Goal: Complete application form: Complete application form

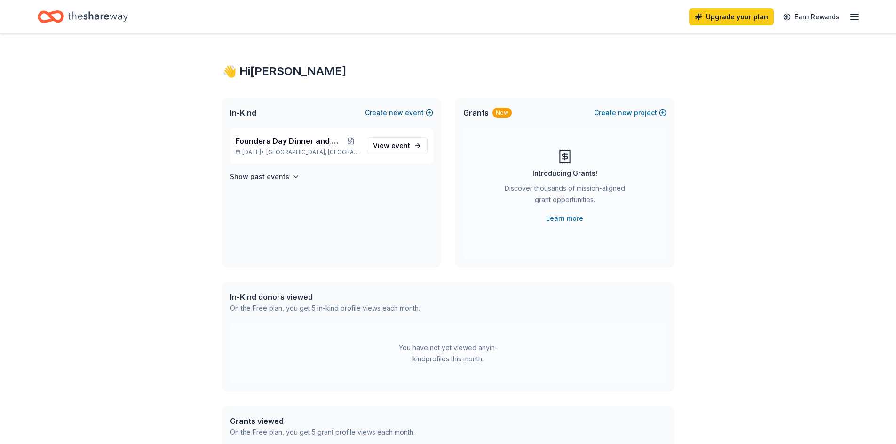
click at [390, 116] on button "Create new event" at bounding box center [399, 112] width 68 height 11
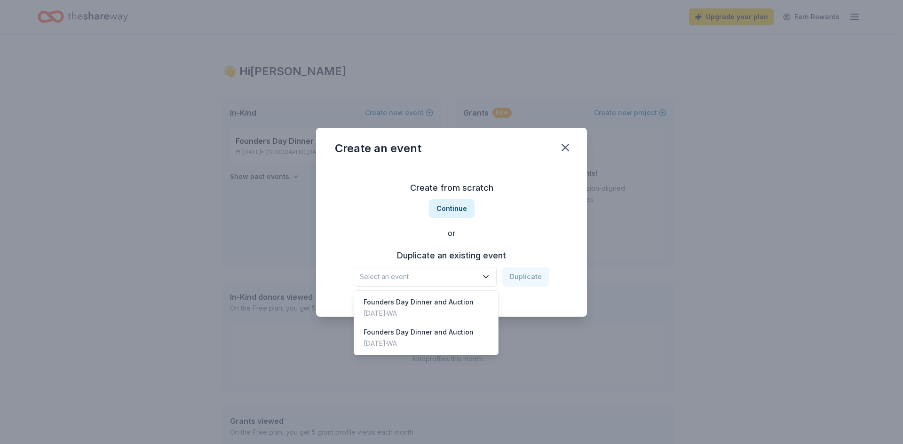
click at [421, 274] on span "Select an event" at bounding box center [419, 276] width 118 height 11
click at [416, 303] on div "Founders Day Dinner and Auction" at bounding box center [418, 302] width 110 height 11
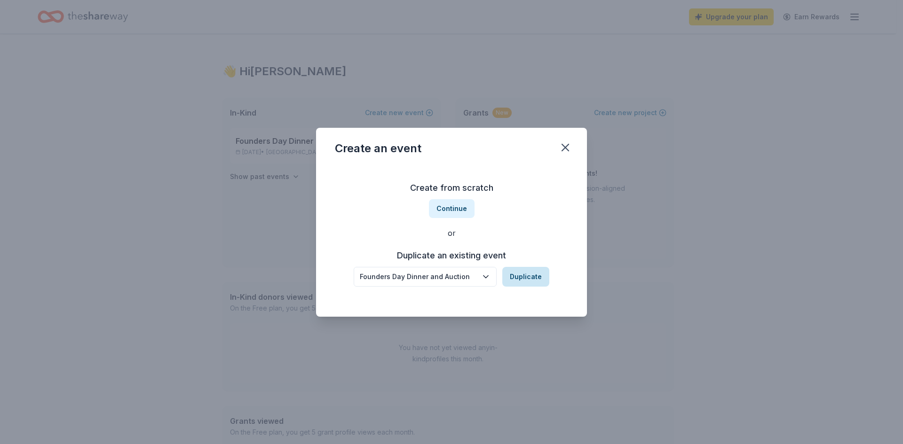
click at [513, 278] on button "Duplicate" at bounding box center [525, 277] width 47 height 20
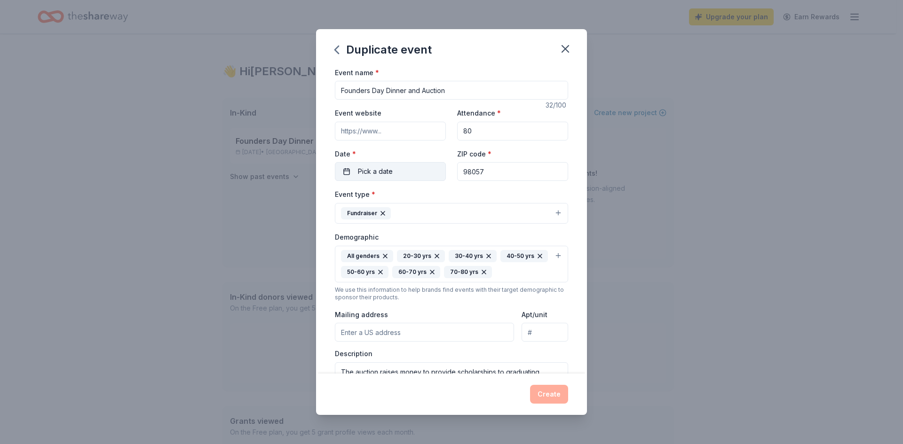
click at [403, 167] on button "Pick a date" at bounding box center [390, 171] width 111 height 19
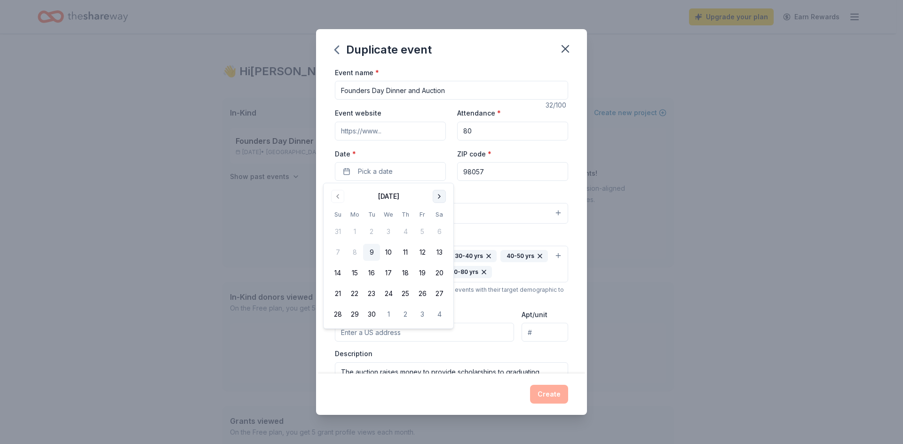
click at [440, 199] on button "Go to next month" at bounding box center [439, 196] width 13 height 13
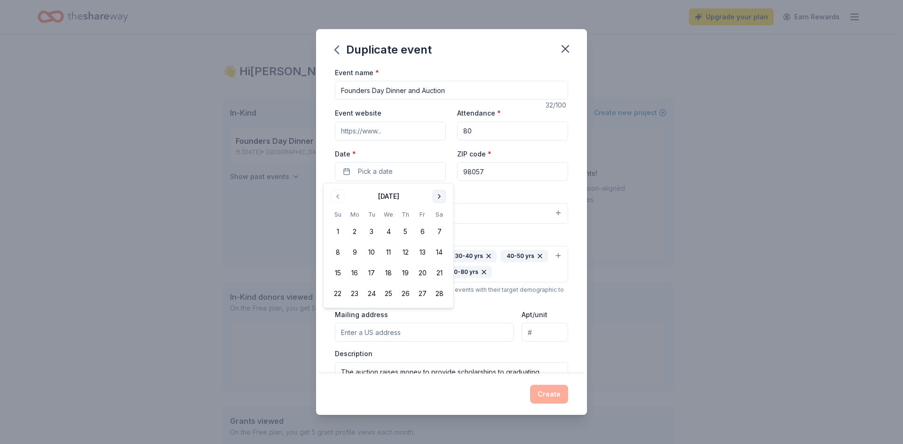
click at [440, 199] on button "Go to next month" at bounding box center [439, 196] width 13 height 13
click at [401, 297] on button "26" at bounding box center [405, 293] width 17 height 17
click at [547, 149] on div "ZIP code * 98057" at bounding box center [512, 164] width 111 height 33
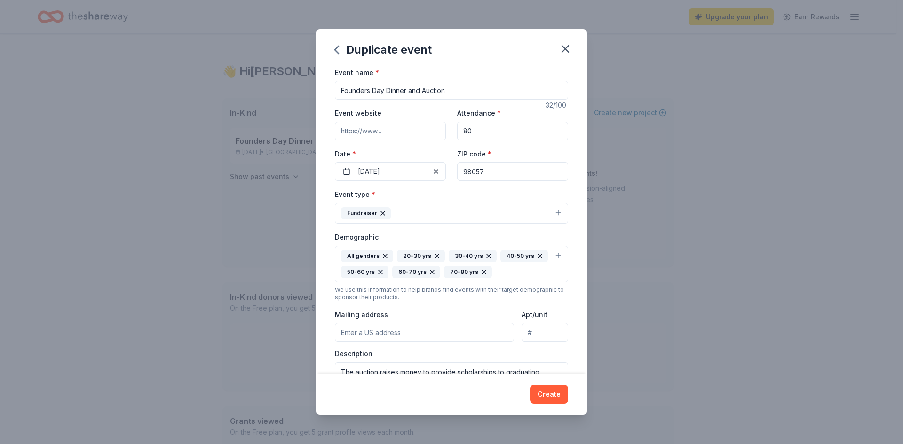
scroll to position [47, 0]
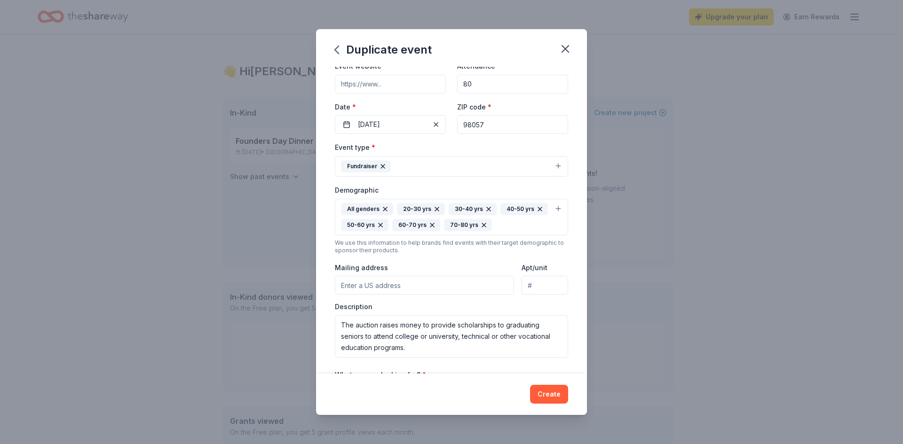
click at [440, 284] on input "Mailing address" at bounding box center [424, 285] width 179 height 19
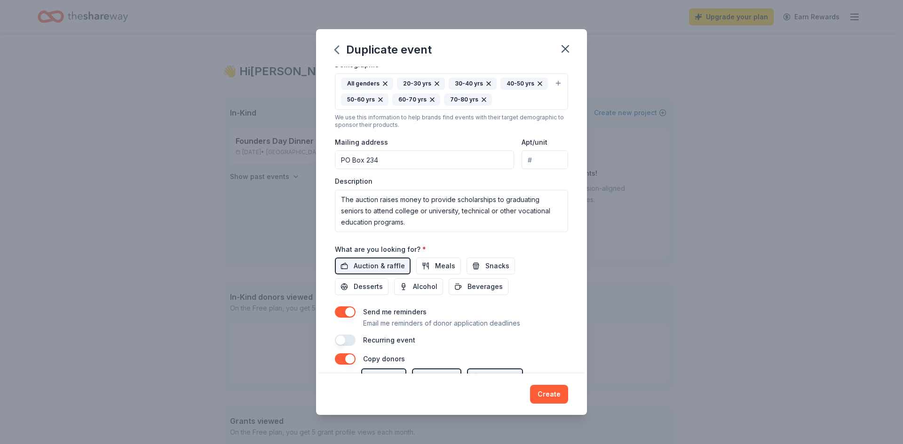
scroll to position [188, 0]
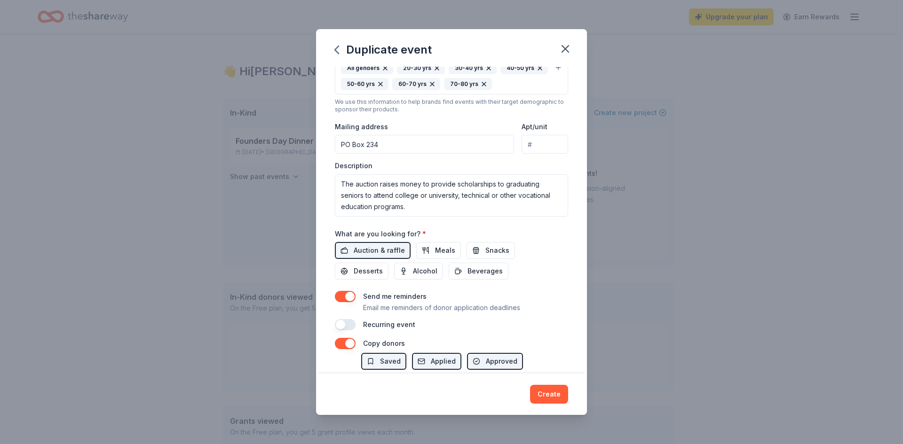
click at [399, 143] on input "PO Box 234" at bounding box center [424, 144] width 179 height 19
click at [280, 195] on div "Duplicate event Event name * Founders Day Dinner and Auction 32 /100 Event webs…" at bounding box center [451, 222] width 903 height 444
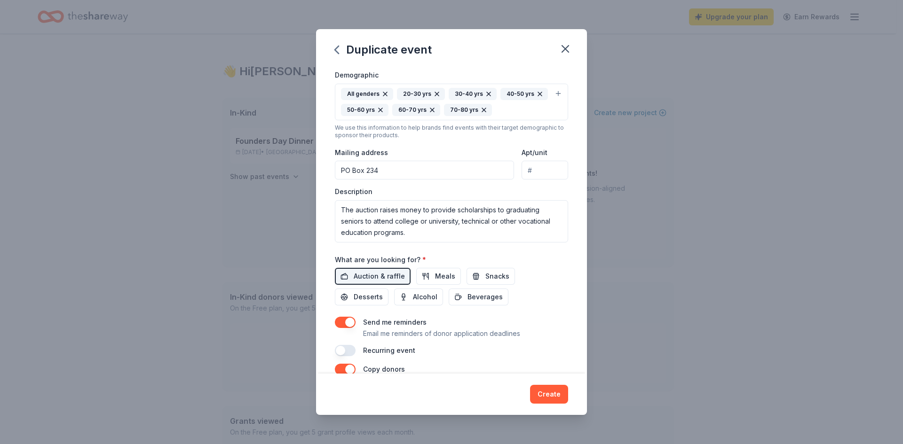
scroll to position [141, 0]
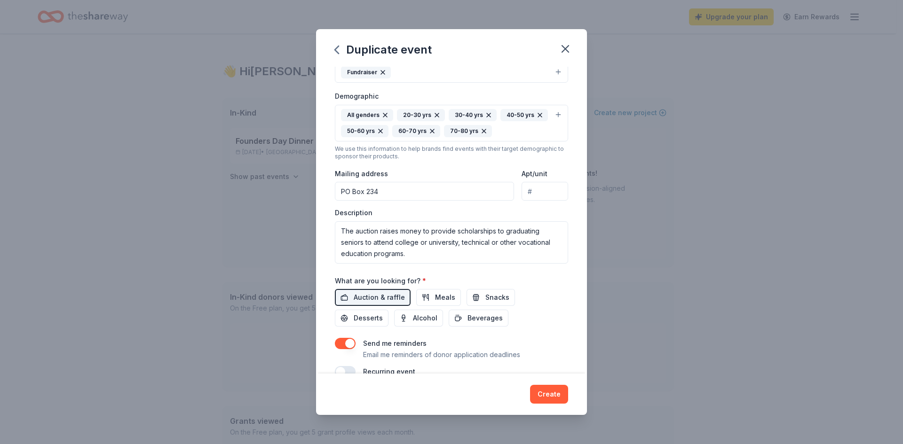
click at [390, 196] on input "PO Box 234" at bounding box center [424, 191] width 179 height 19
click at [235, 236] on div "Duplicate event Event name * Founders Day Dinner and Auction 32 /100 Event webs…" at bounding box center [451, 222] width 903 height 444
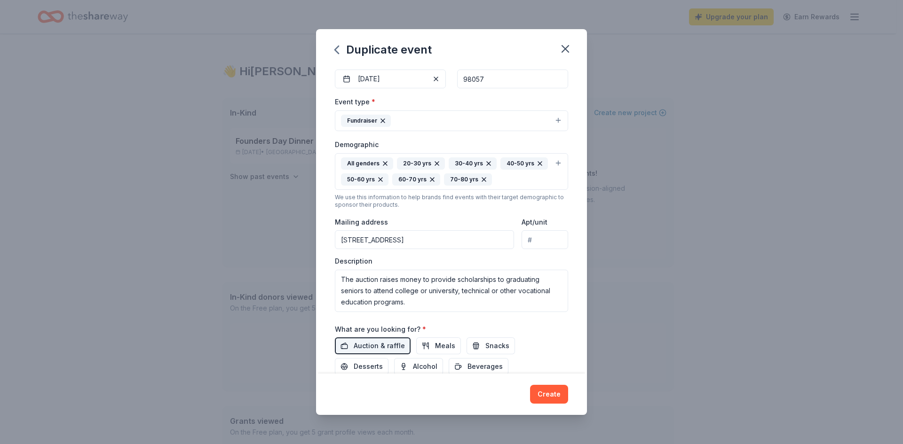
scroll to position [94, 0]
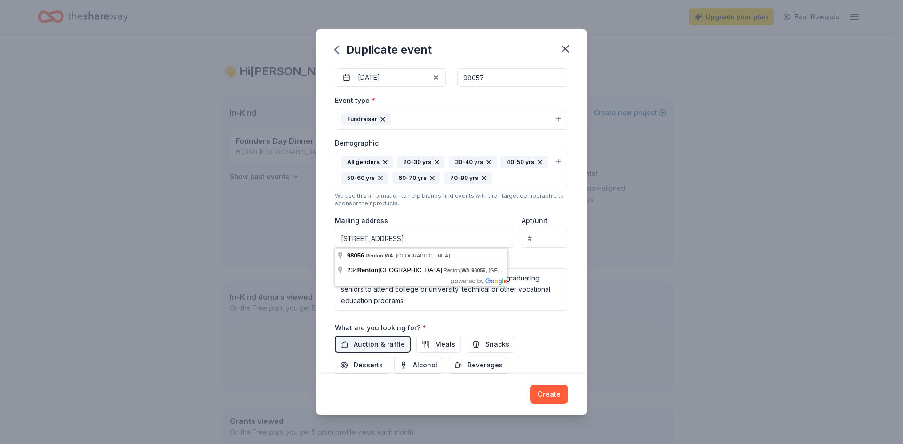
click at [438, 240] on input "PO Box 234 Renton, WA 98056" at bounding box center [424, 238] width 179 height 19
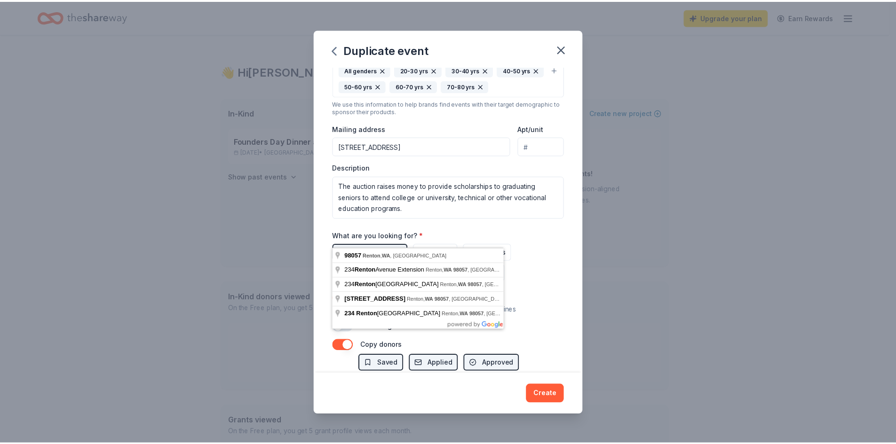
scroll to position [188, 0]
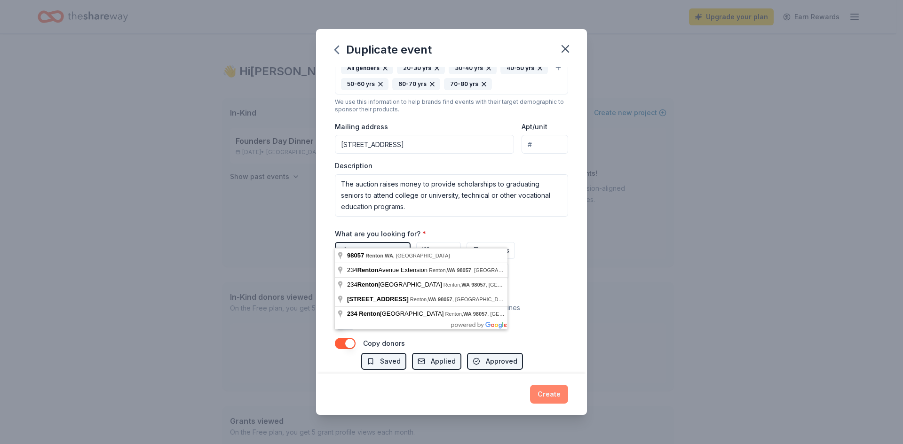
type input "PO Box 234 Renton, WA 98057"
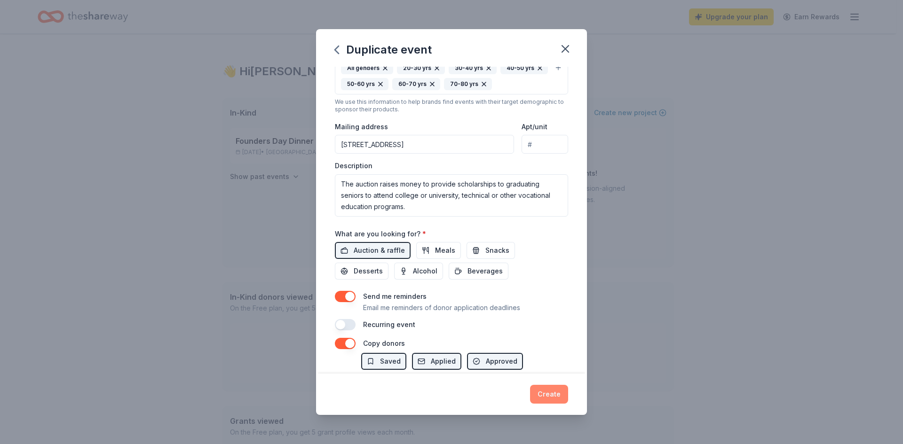
click at [545, 393] on button "Create" at bounding box center [549, 394] width 38 height 19
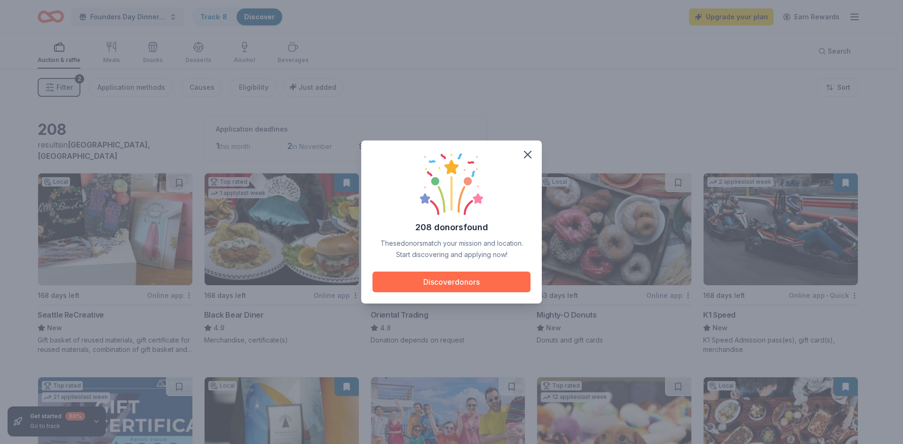
click at [435, 283] on button "Discover donors" at bounding box center [451, 282] width 158 height 21
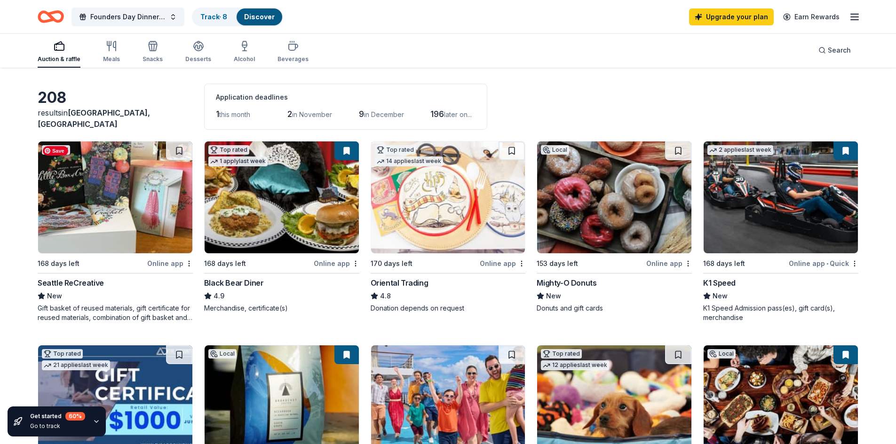
scroll to position [47, 0]
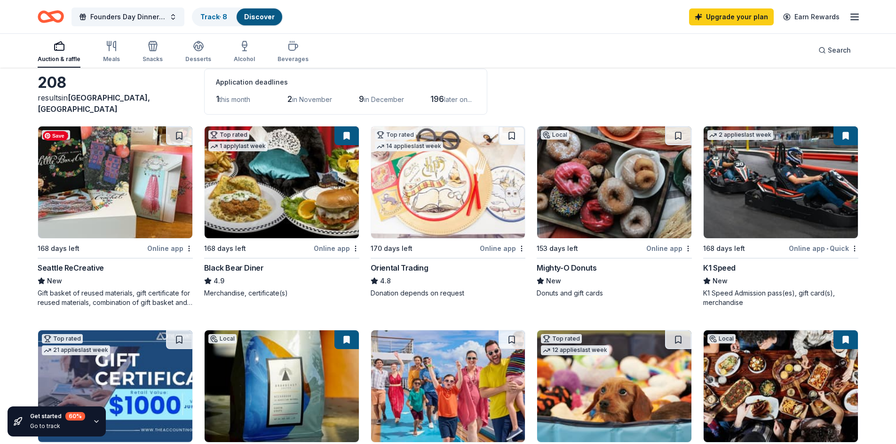
click at [118, 204] on img at bounding box center [115, 182] width 154 height 112
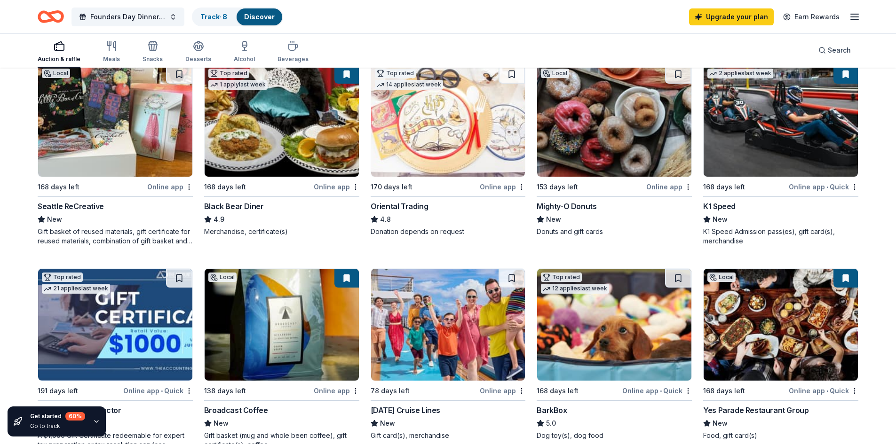
scroll to position [188, 0]
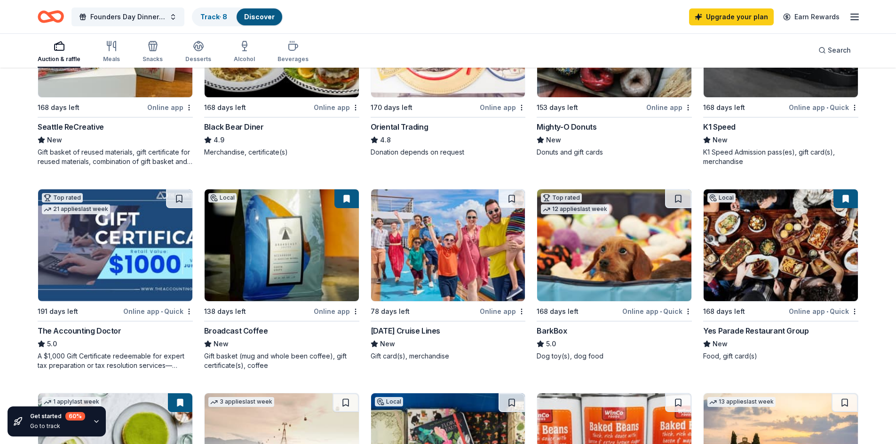
click at [503, 313] on div "Online app" at bounding box center [503, 312] width 46 height 12
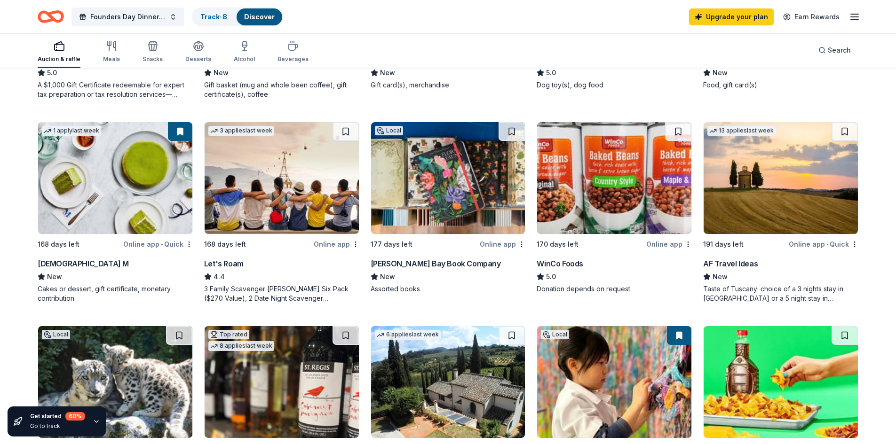
scroll to position [470, 0]
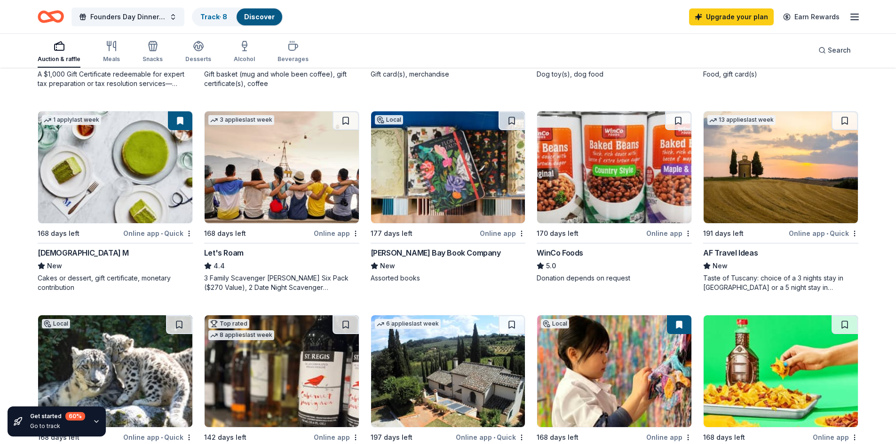
click at [660, 235] on div "Online app" at bounding box center [669, 234] width 46 height 12
click at [841, 232] on div "Online app • Quick" at bounding box center [823, 234] width 70 height 12
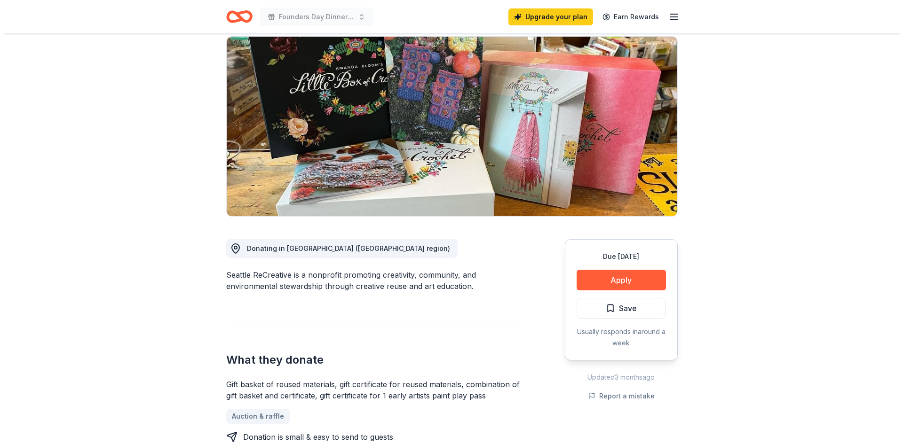
scroll to position [47, 0]
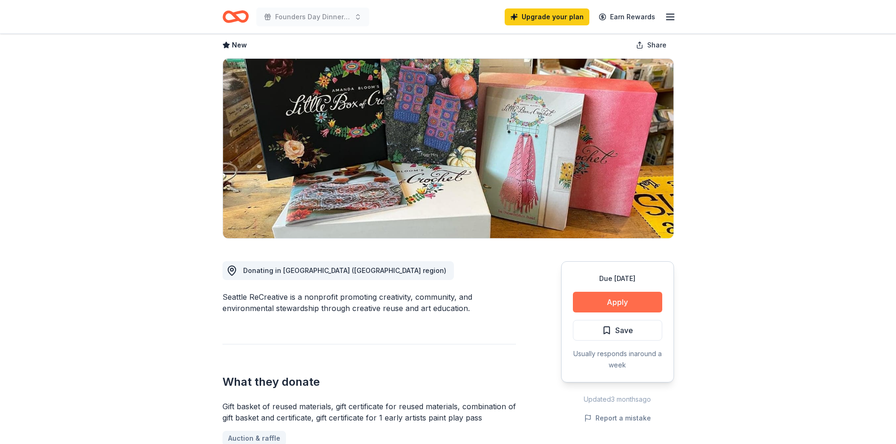
click at [624, 300] on button "Apply" at bounding box center [617, 302] width 89 height 21
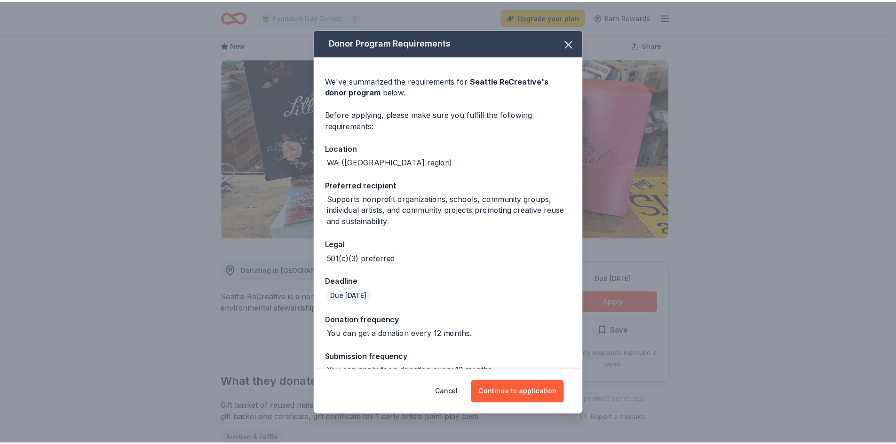
scroll to position [17, 0]
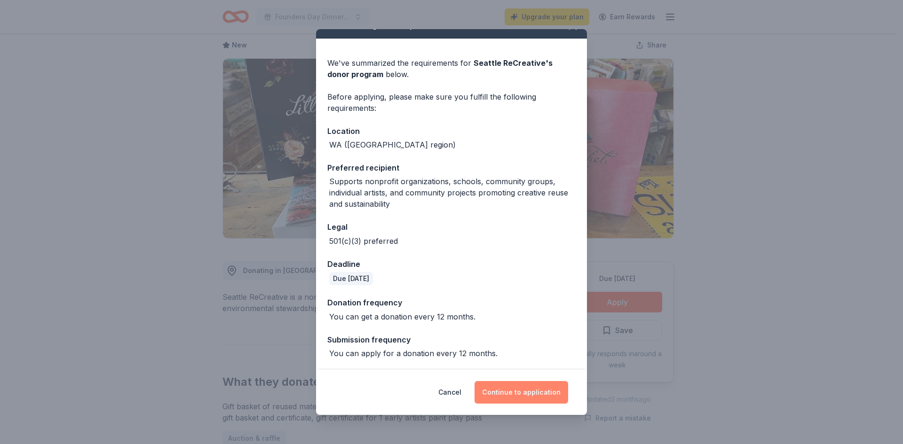
click at [527, 392] on button "Continue to application" at bounding box center [521, 392] width 94 height 23
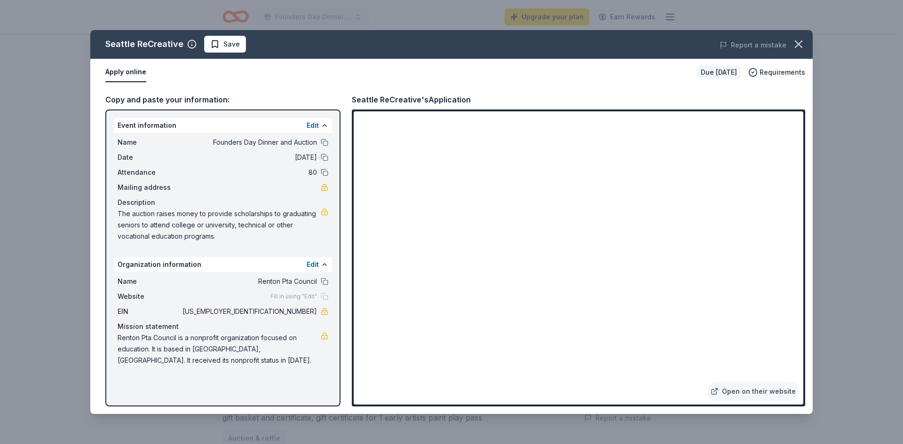
click at [195, 223] on span "The auction raises money to provide scholarships to graduating seniors to atten…" at bounding box center [219, 225] width 203 height 34
drag, startPoint x: 216, startPoint y: 239, endPoint x: 116, endPoint y: 214, distance: 103.6
click at [116, 214] on div "Name Founders Day Dinner and Auction Date 03/26/26 Attendance 80 Mailing addres…" at bounding box center [223, 189] width 218 height 113
click at [120, 215] on span "The auction raises money to provide scholarships to graduating seniors to atten…" at bounding box center [219, 225] width 203 height 34
click at [805, 46] on button "button" at bounding box center [798, 44] width 21 height 21
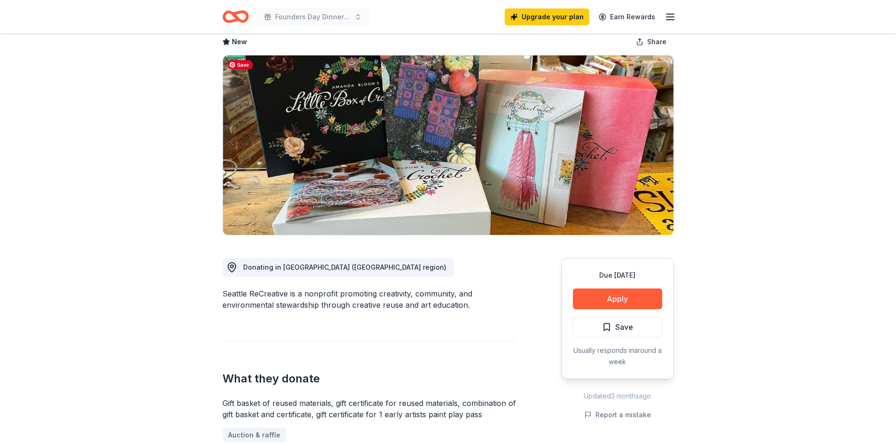
scroll to position [0, 0]
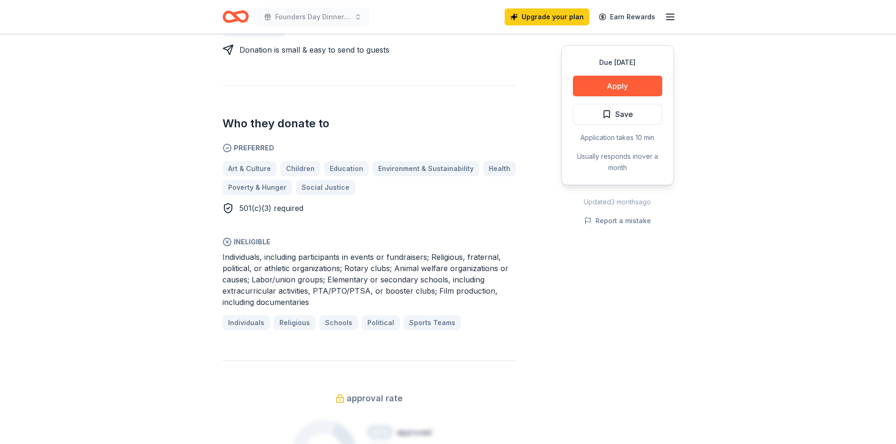
scroll to position [470, 0]
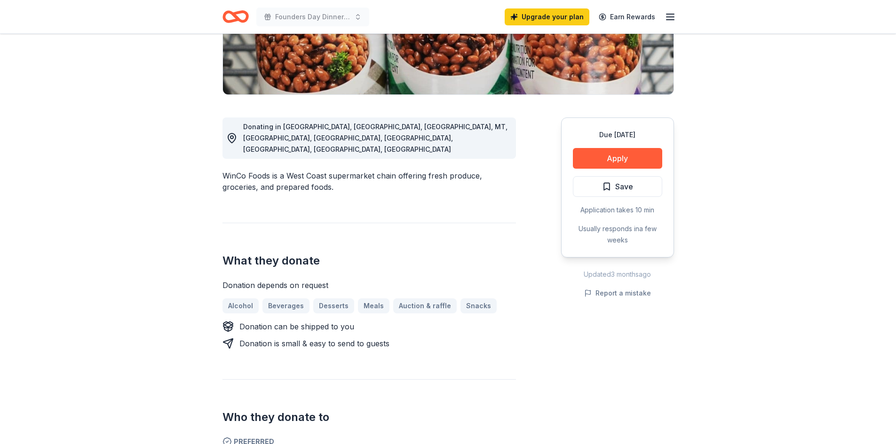
scroll to position [235, 0]
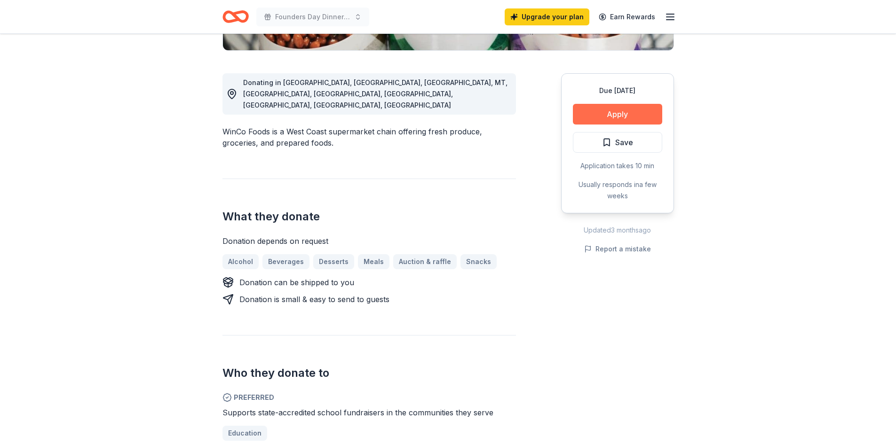
click at [644, 110] on button "Apply" at bounding box center [617, 114] width 89 height 21
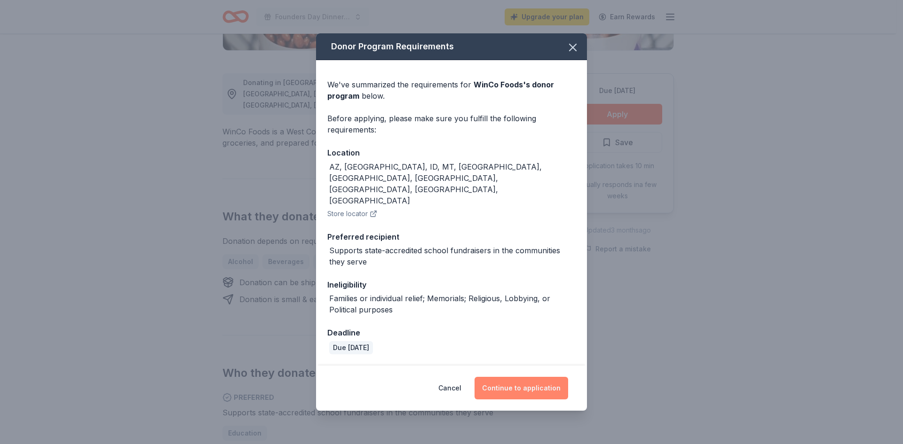
click at [524, 377] on button "Continue to application" at bounding box center [521, 388] width 94 height 23
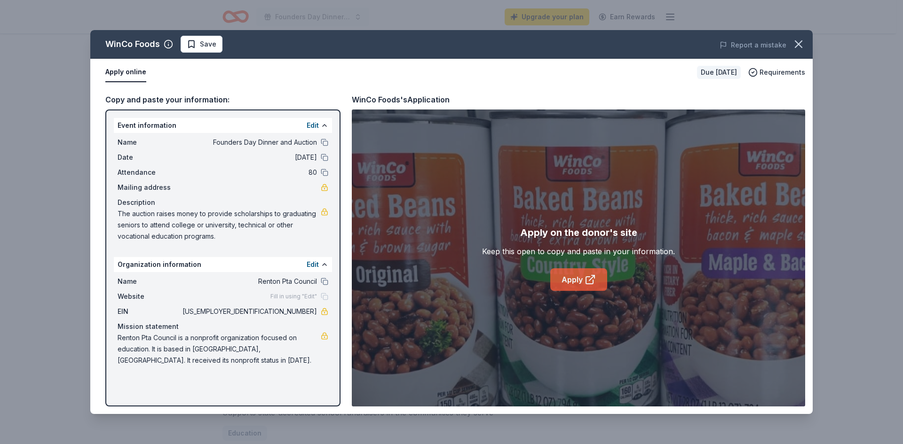
click at [572, 278] on link "Apply" at bounding box center [578, 279] width 57 height 23
click at [800, 40] on icon "button" at bounding box center [798, 44] width 13 height 13
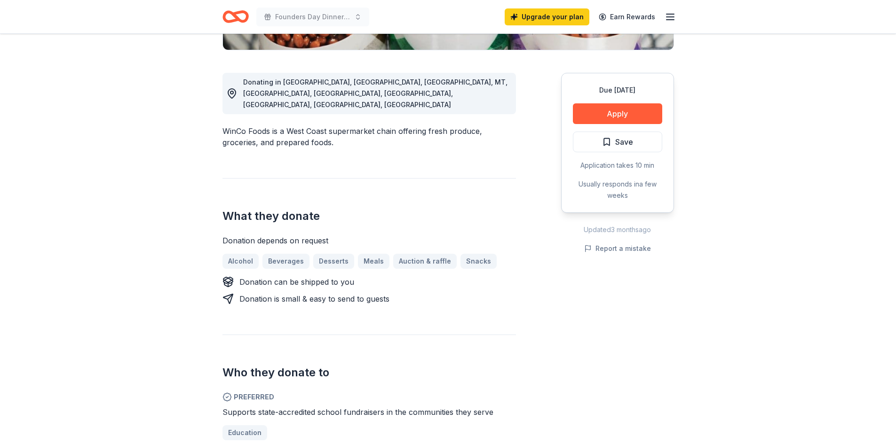
scroll to position [141, 0]
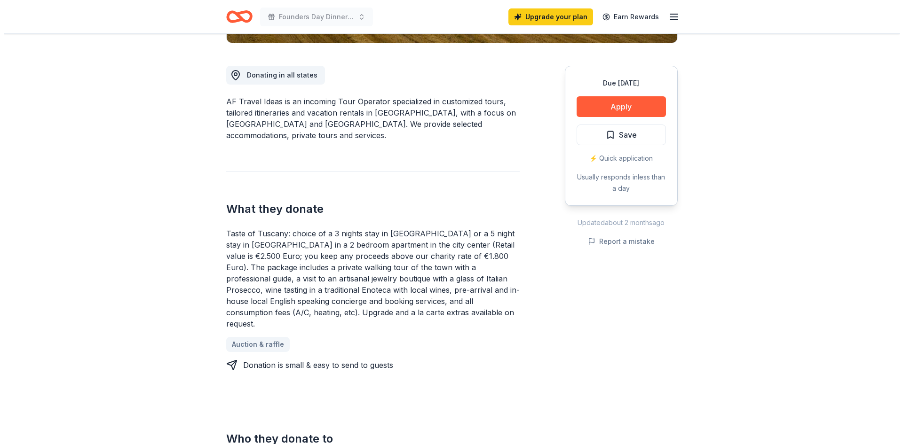
scroll to position [235, 0]
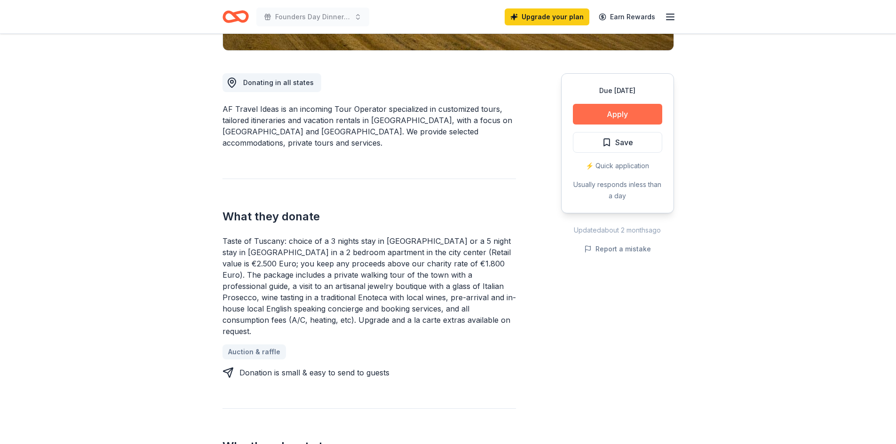
click at [606, 117] on button "Apply" at bounding box center [617, 114] width 89 height 21
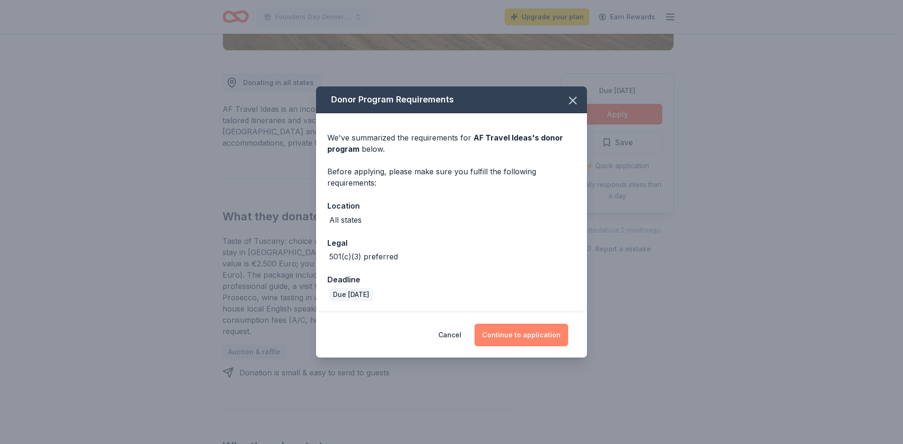
click at [511, 334] on button "Continue to application" at bounding box center [521, 335] width 94 height 23
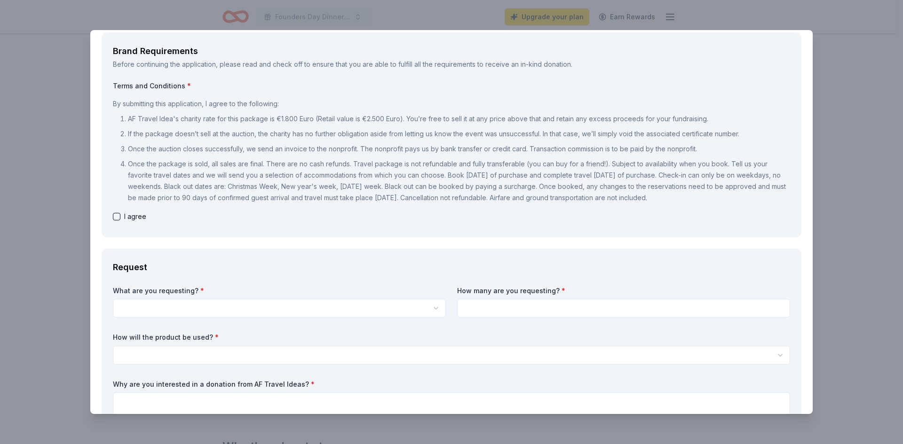
scroll to position [0, 0]
click at [198, 301] on html "Founders Day Dinner and Auction Upgrade your plan Earn Rewards Due [DATE] Share…" at bounding box center [451, 222] width 903 height 444
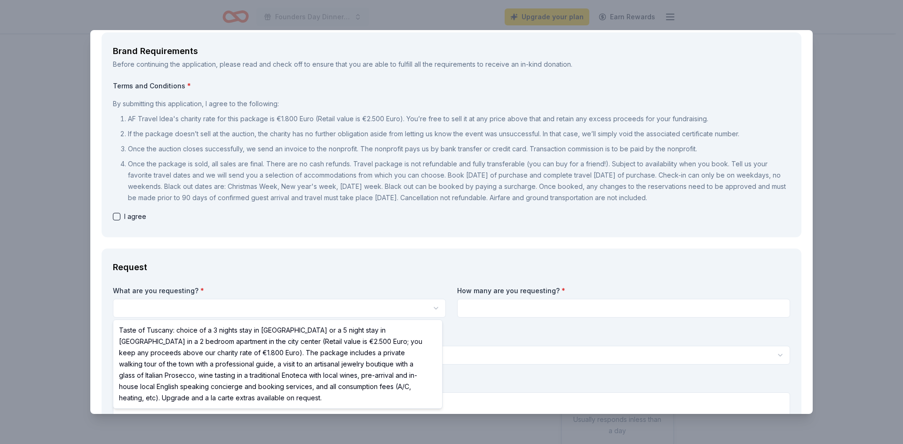
select select "Taste of Tuscany: choice of a 3 nights stay in [GEOGRAPHIC_DATA] or a 5 night s…"
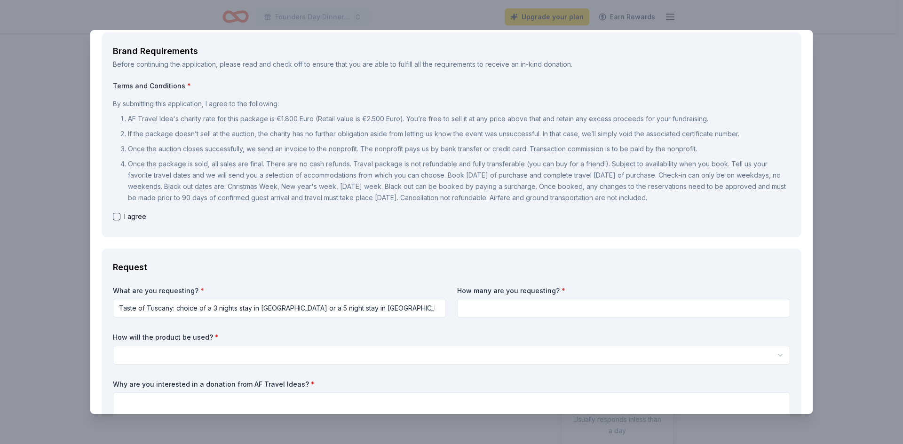
click at [394, 311] on html "Founders Day Dinner and Auction Upgrade your plan Earn Rewards Due [DATE] Share…" at bounding box center [451, 222] width 903 height 444
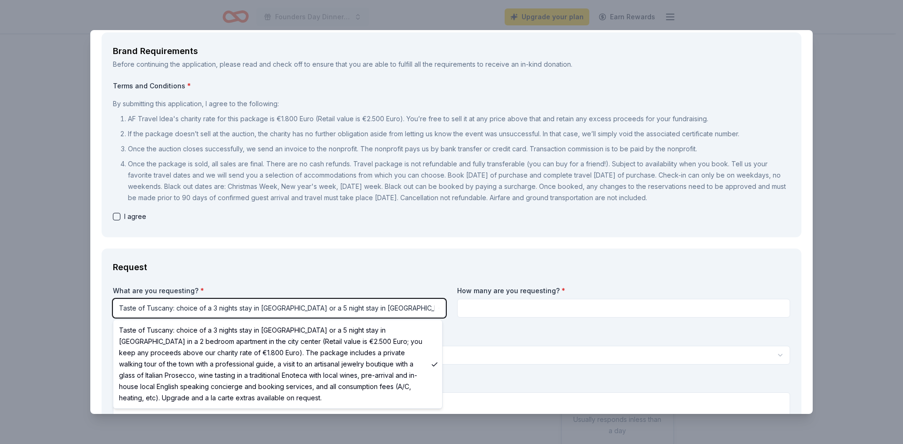
click at [201, 307] on html "Founders Day Dinner and Auction Upgrade your plan Earn Rewards Due [DATE] Share…" at bounding box center [451, 222] width 903 height 444
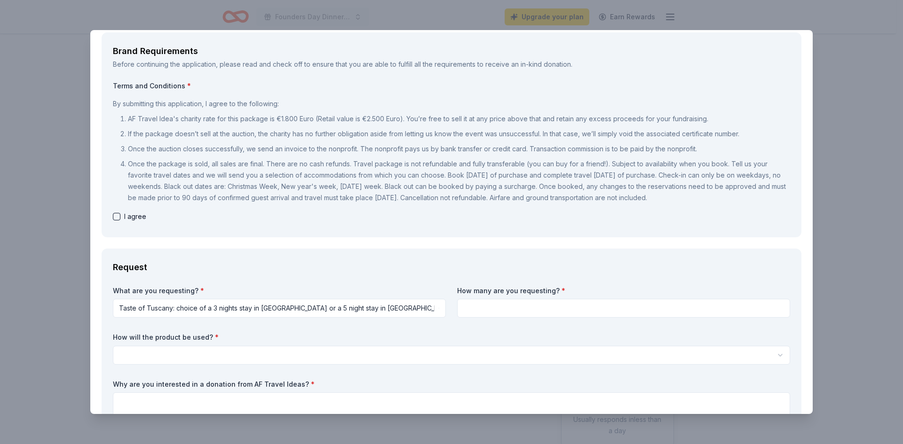
click at [487, 295] on div "How many are you requesting? *" at bounding box center [623, 302] width 333 height 32
click at [486, 312] on input at bounding box center [623, 308] width 333 height 19
type input "1"
click at [213, 357] on html "Founders Day Dinner and Auction Upgrade your plan Earn Rewards Due [DATE] Share…" at bounding box center [451, 222] width 903 height 444
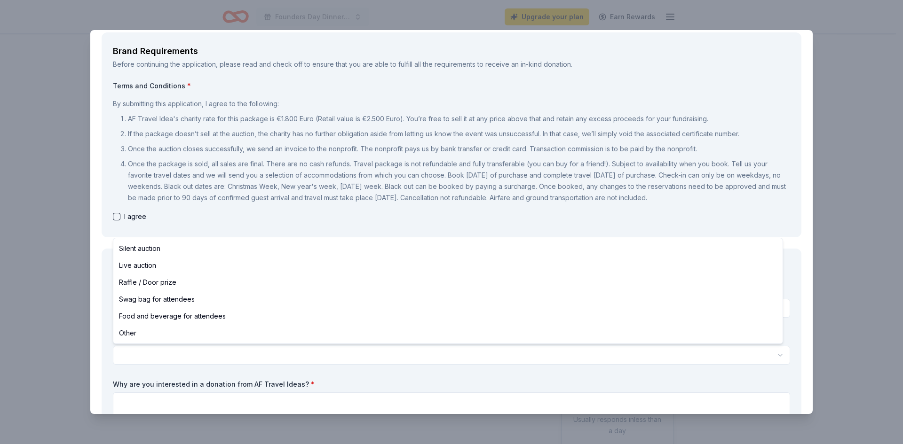
select select "silentAuction"
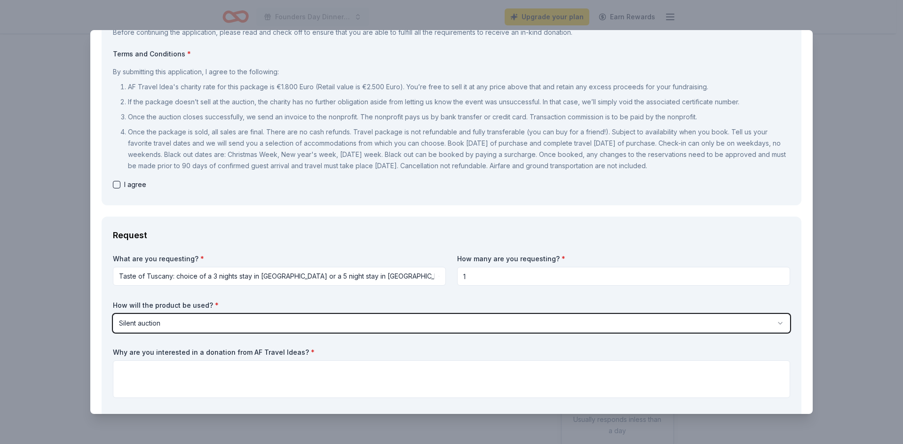
scroll to position [141, 0]
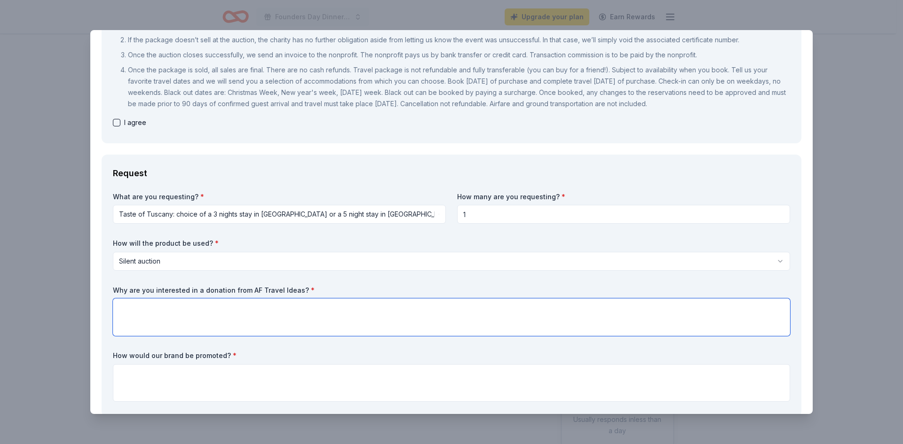
click at [179, 315] on textarea at bounding box center [451, 318] width 677 height 38
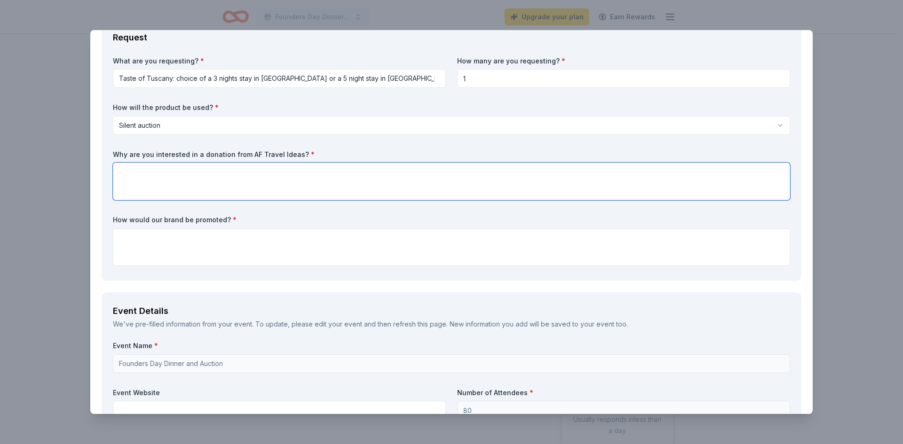
scroll to position [282, 0]
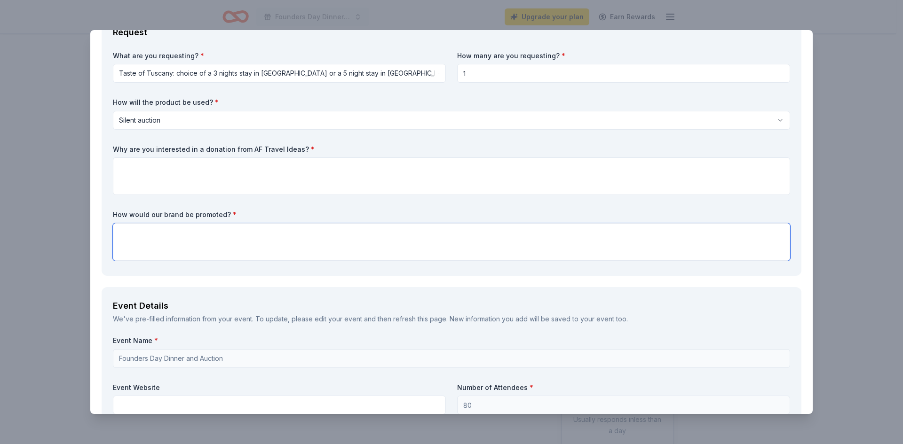
click at [174, 227] on textarea at bounding box center [451, 242] width 677 height 38
click at [182, 243] on textarea at bounding box center [451, 242] width 677 height 38
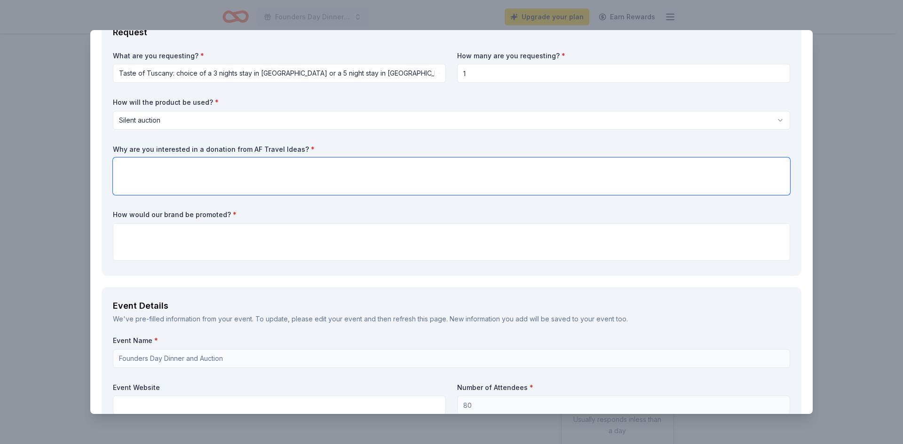
click at [189, 174] on textarea at bounding box center [451, 176] width 677 height 38
type textarea "We appreciate any donation to use in the auction"
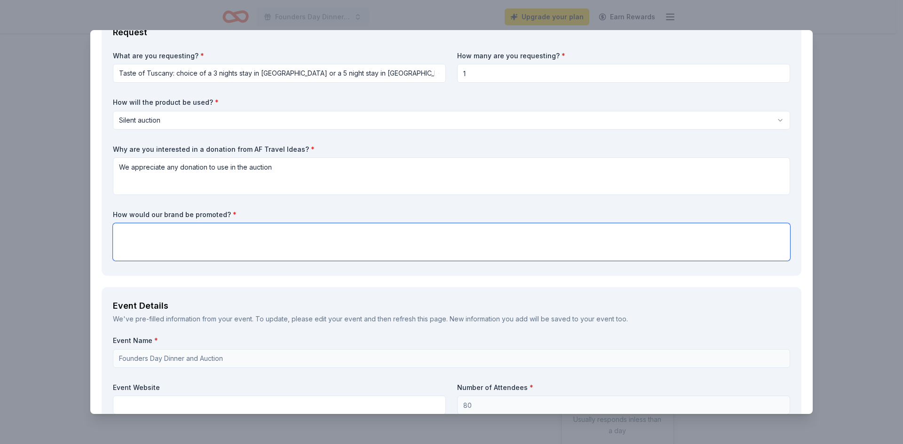
click at [196, 233] on textarea at bounding box center [451, 242] width 677 height 38
click at [202, 244] on textarea "At the venue and in the slient auction" at bounding box center [451, 242] width 677 height 38
click at [207, 229] on textarea "At the venue and in the slient auction" at bounding box center [451, 242] width 677 height 38
click at [203, 233] on textarea "At the venue and in the slient auction" at bounding box center [451, 242] width 677 height 38
click at [203, 236] on textarea "At the venue and in the slient auction" at bounding box center [451, 242] width 677 height 38
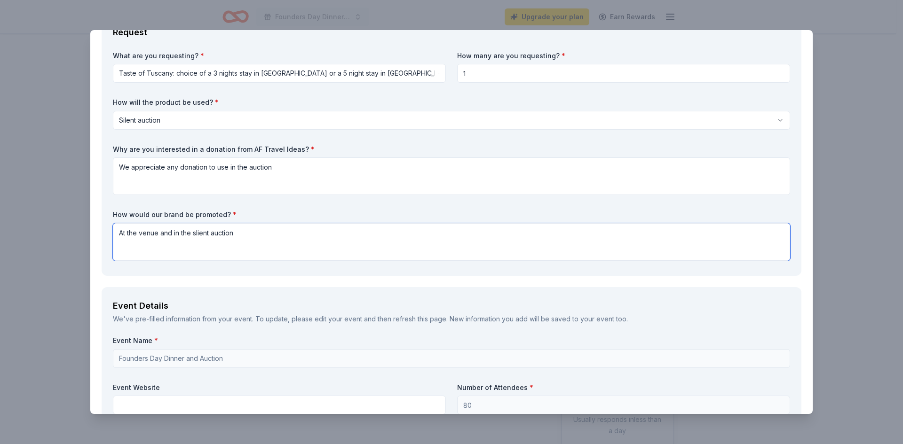
click at [199, 233] on textarea "At the venue and in the slient auction" at bounding box center [451, 242] width 677 height 38
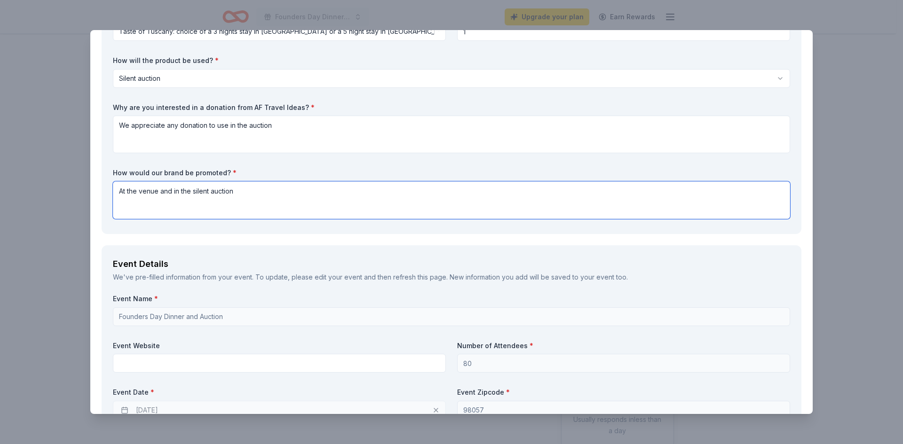
scroll to position [376, 0]
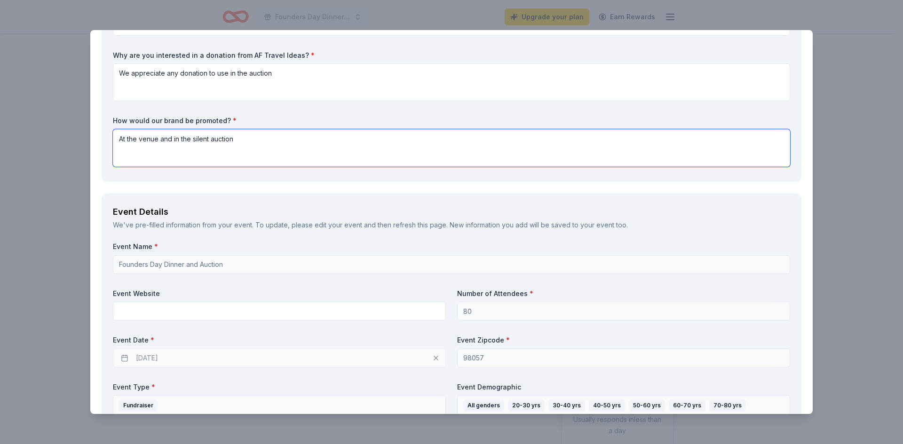
type textarea "At the venue and in the silent auction"
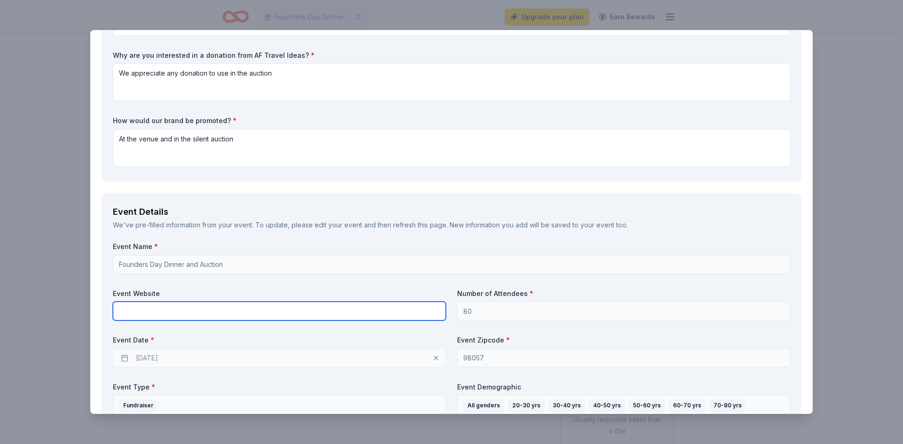
click at [226, 304] on input "text" at bounding box center [279, 311] width 333 height 19
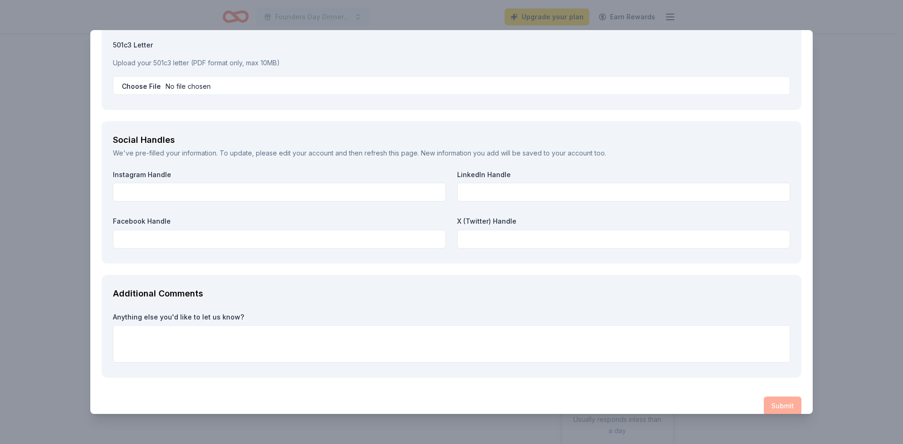
scroll to position [1220, 0]
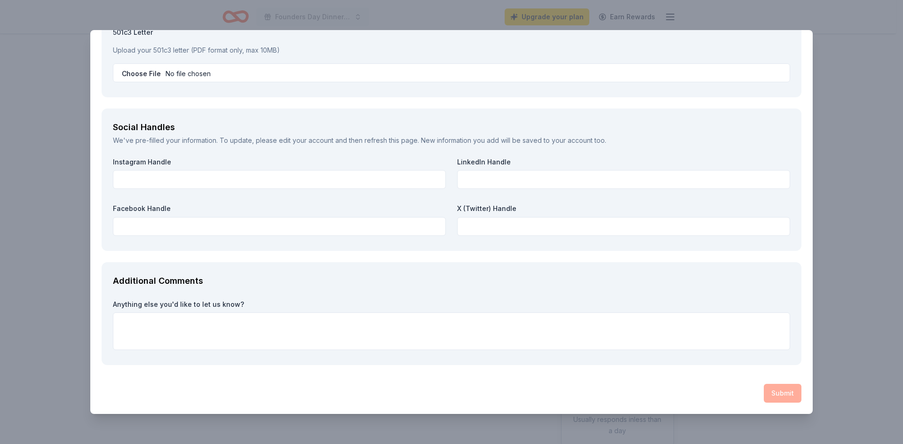
click at [684, 294] on div "Additional Comments Anything else you'd like to let us know?" at bounding box center [452, 313] width 700 height 103
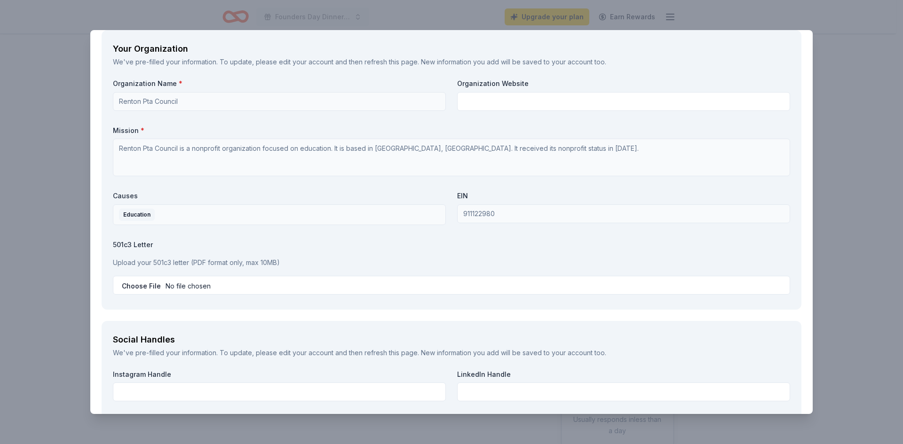
scroll to position [985, 0]
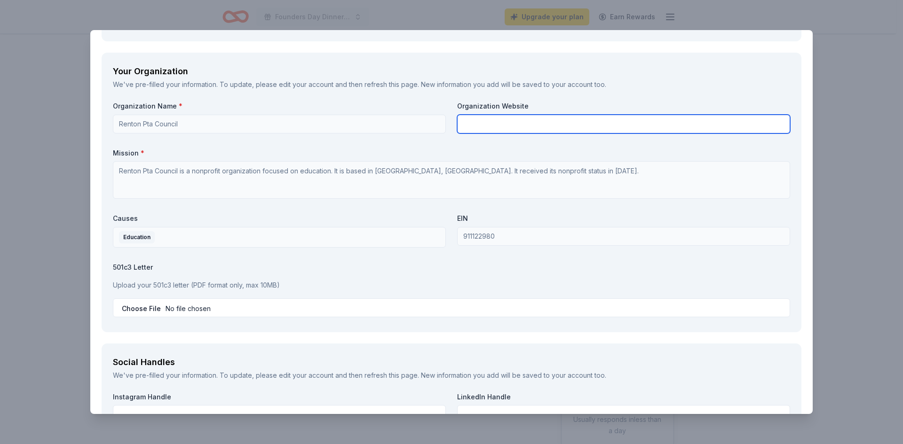
click at [514, 116] on input "text" at bounding box center [623, 124] width 333 height 19
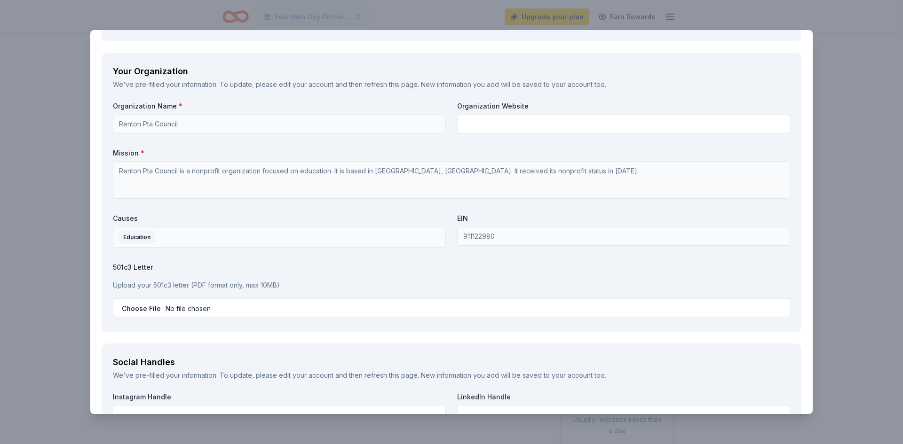
click at [579, 91] on div "Your Organization We've pre-filled your information. To update, please edit you…" at bounding box center [452, 192] width 700 height 279
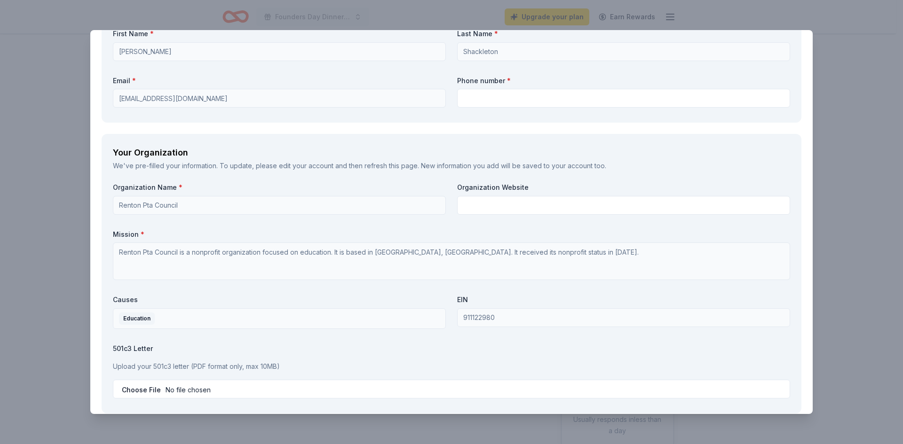
scroll to position [891, 0]
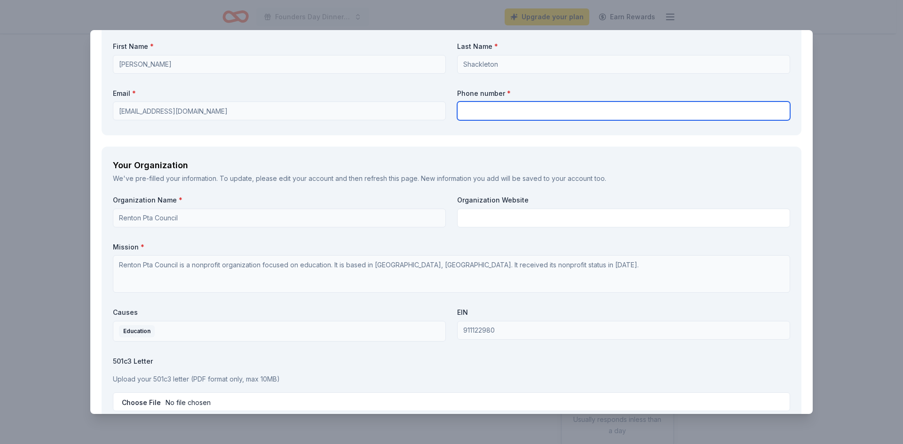
click at [497, 117] on input "text" at bounding box center [623, 111] width 333 height 19
type input "4257859678"
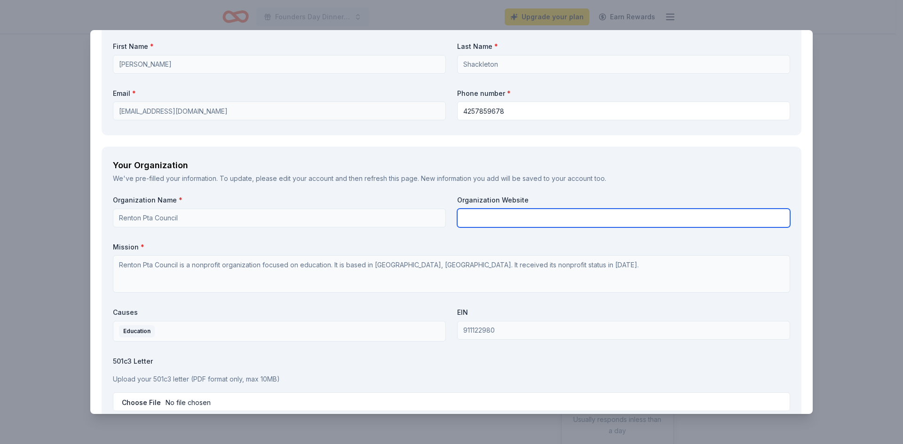
type input "[PERSON_NAME]'s Botique"
click at [421, 219] on div "Organization Name * Renton Pta Council Organization Website [PERSON_NAME]'s Bot…" at bounding box center [451, 305] width 677 height 219
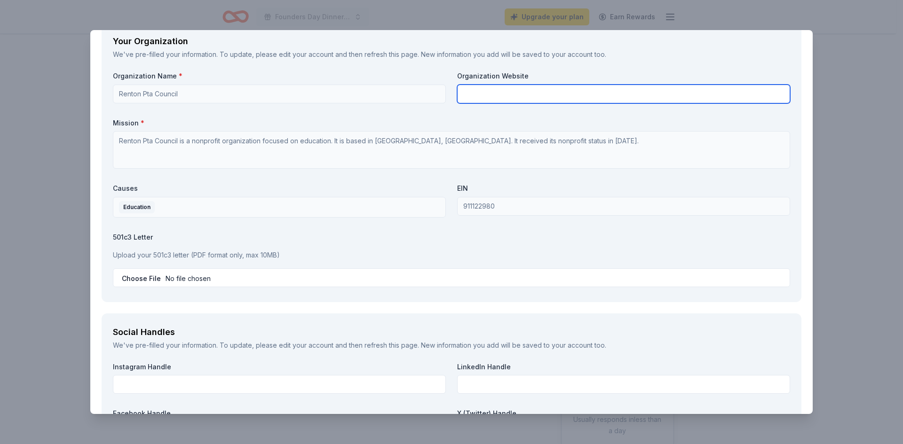
scroll to position [985, 0]
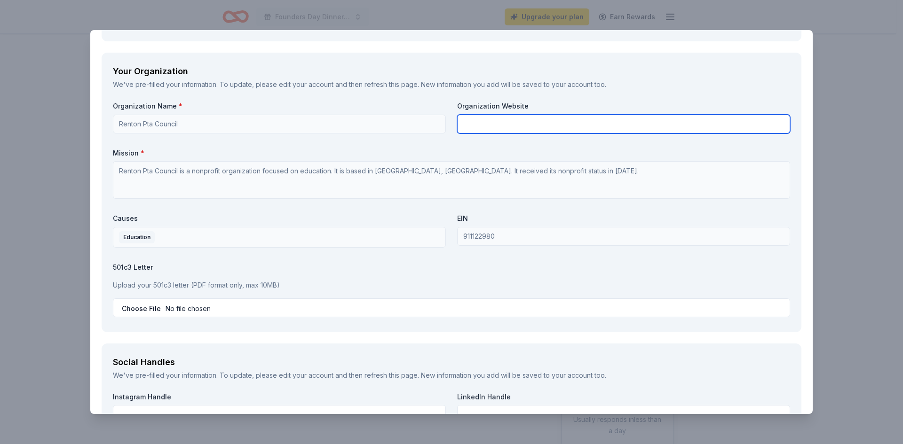
click at [488, 115] on input "text" at bounding box center [623, 124] width 333 height 19
paste input "[URL][DOMAIN_NAME]"
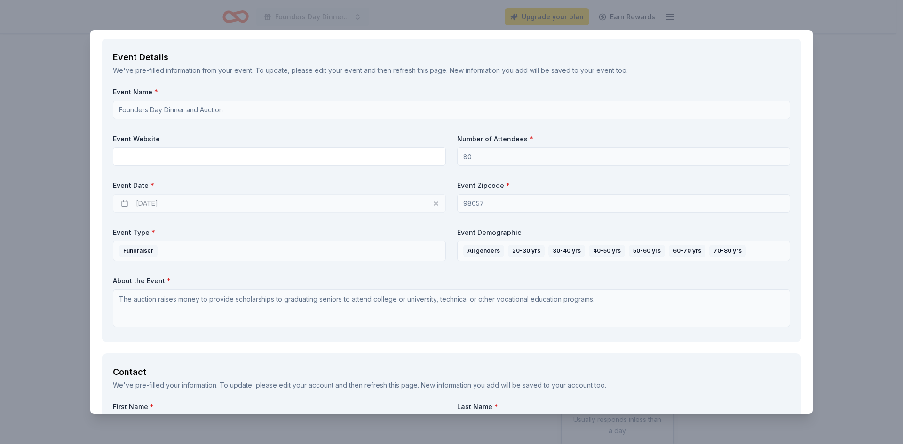
scroll to position [515, 0]
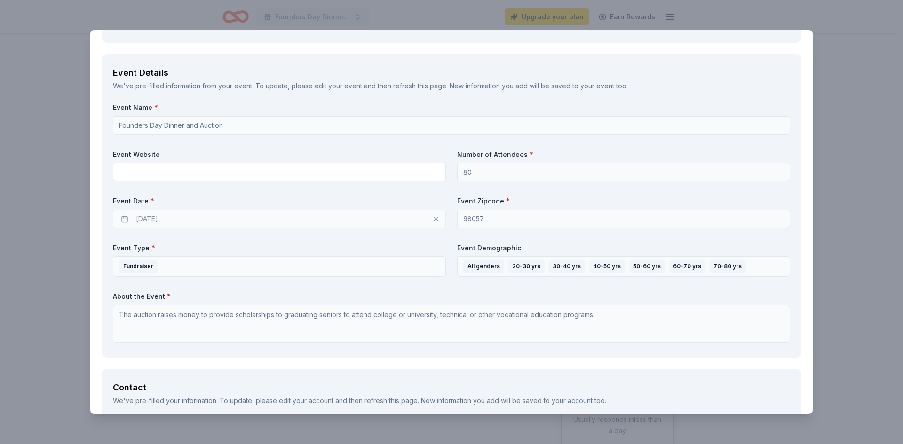
type input "[URL][DOMAIN_NAME]"
click at [281, 138] on div "Event Name * Founders Day Dinner and Auction Event Website Number of Attendees …" at bounding box center [451, 225] width 677 height 244
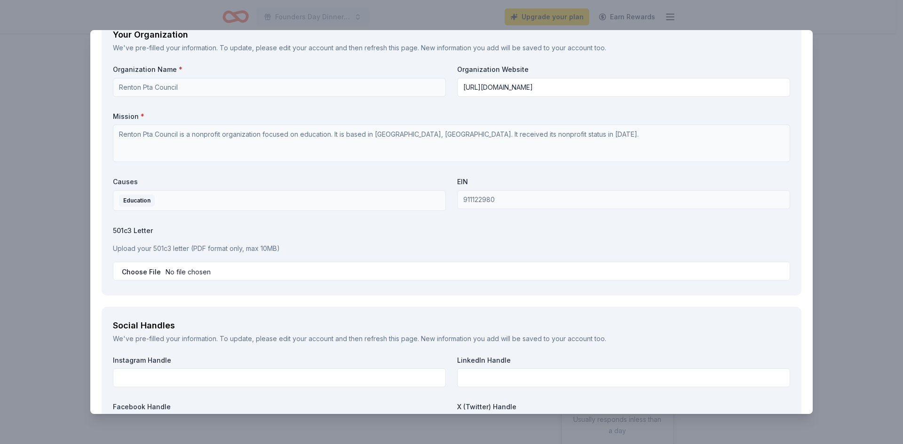
scroll to position [1220, 0]
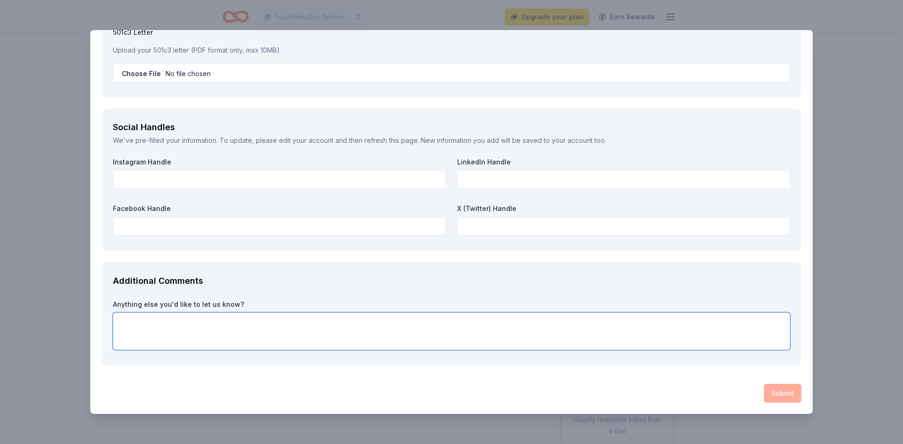
click at [208, 326] on textarea at bounding box center [451, 332] width 677 height 38
type textarea "Thank you"
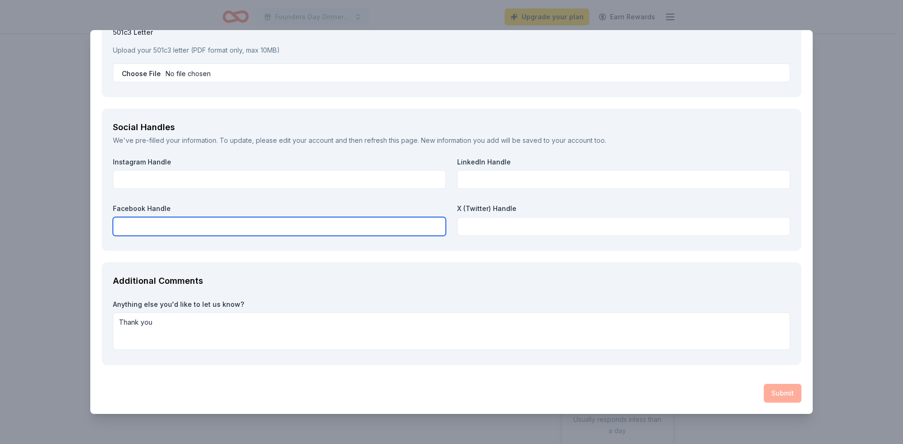
click at [172, 224] on input "text" at bounding box center [279, 226] width 333 height 19
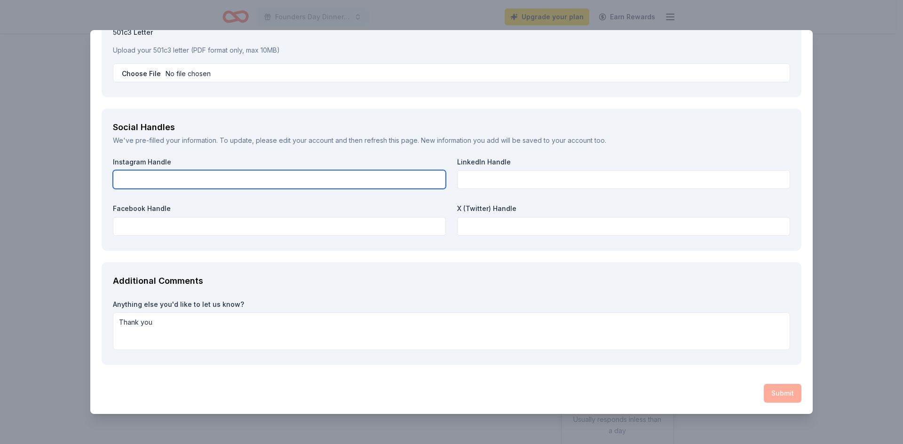
click at [166, 186] on input "text" at bounding box center [279, 179] width 333 height 19
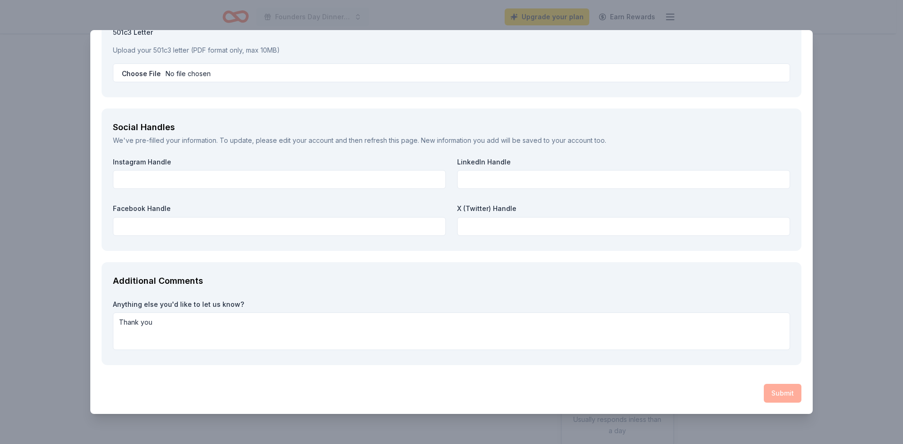
click at [457, 188] on div at bounding box center [623, 179] width 333 height 19
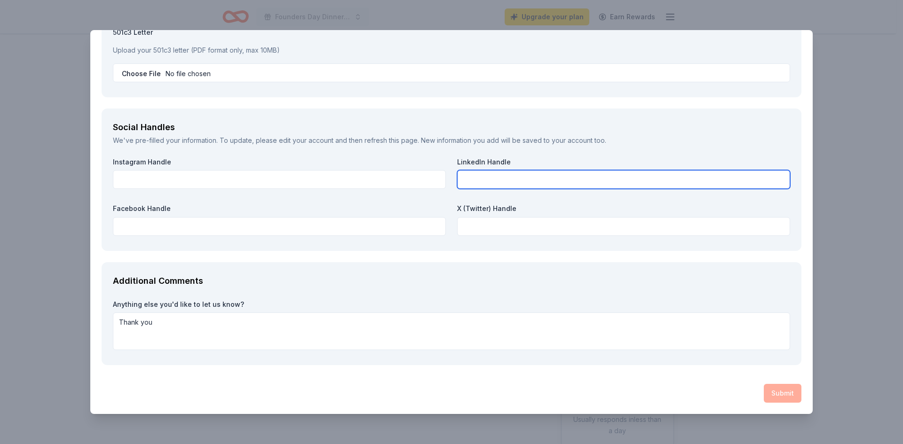
click at [467, 184] on input "text" at bounding box center [623, 179] width 333 height 19
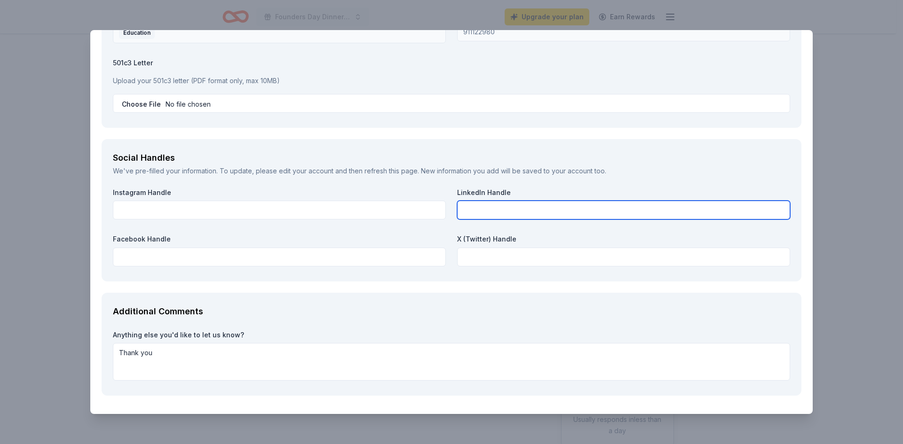
scroll to position [1173, 0]
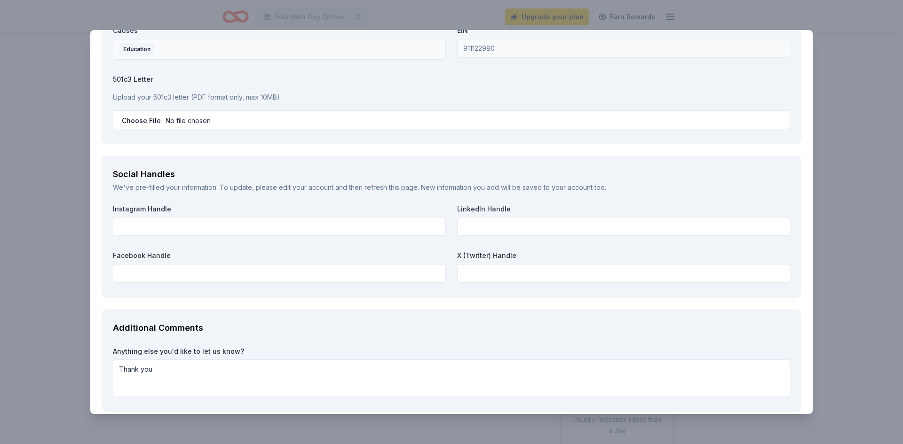
click at [259, 160] on div "Social Handles We've pre-filled your information. To update, please edit your a…" at bounding box center [452, 227] width 700 height 142
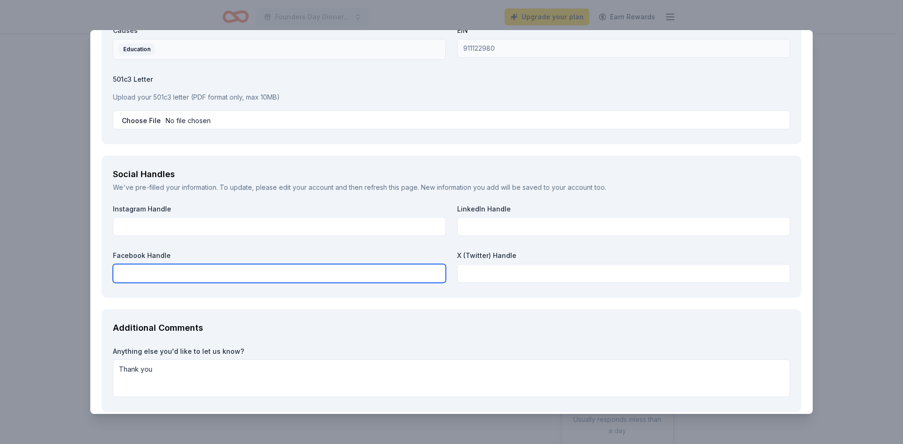
click at [177, 275] on input "text" at bounding box center [279, 273] width 333 height 19
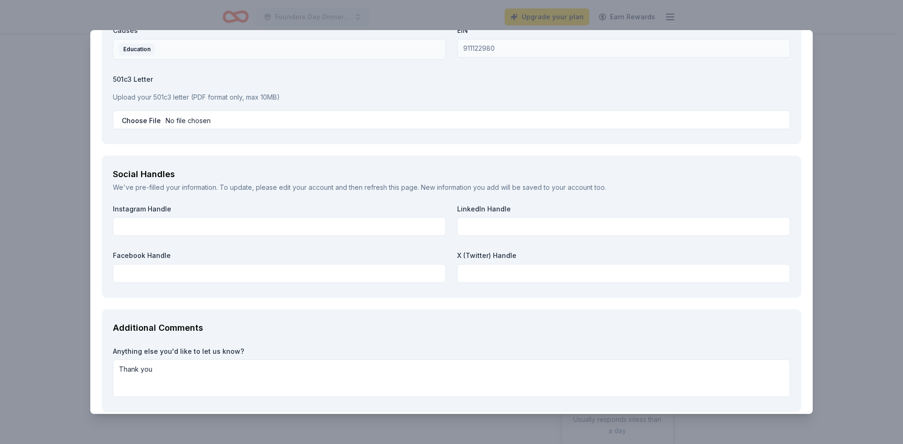
click at [407, 183] on div "We've pre-filled your information. To update, please edit your account and then…" at bounding box center [451, 187] width 677 height 11
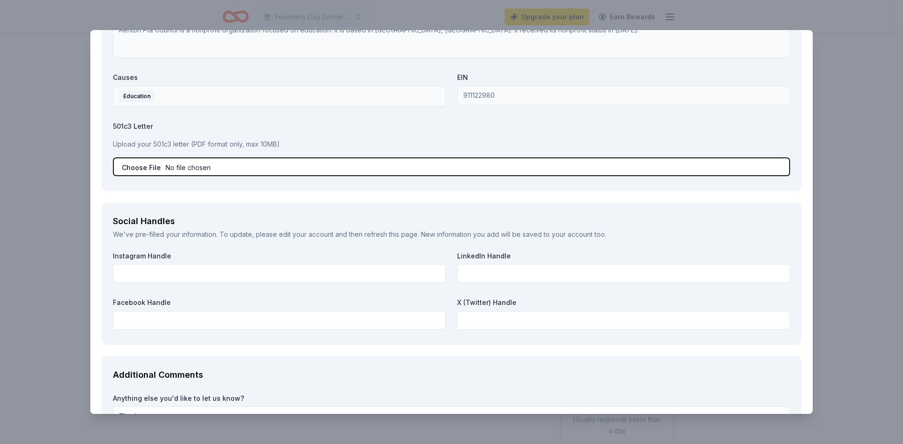
click at [225, 171] on input "file" at bounding box center [451, 166] width 677 height 19
